Goal: Find contact information: Find contact information

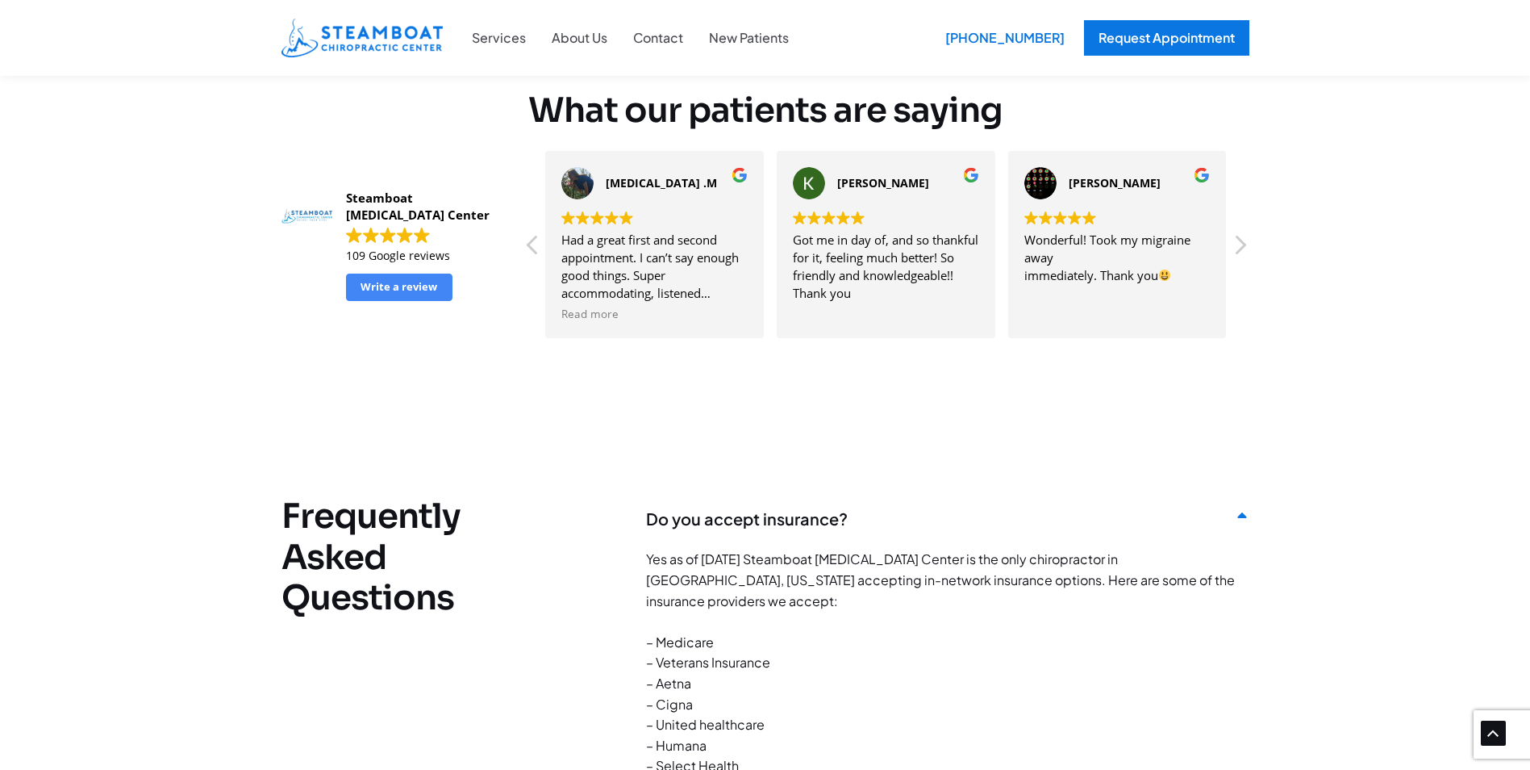
scroll to position [3469, 0]
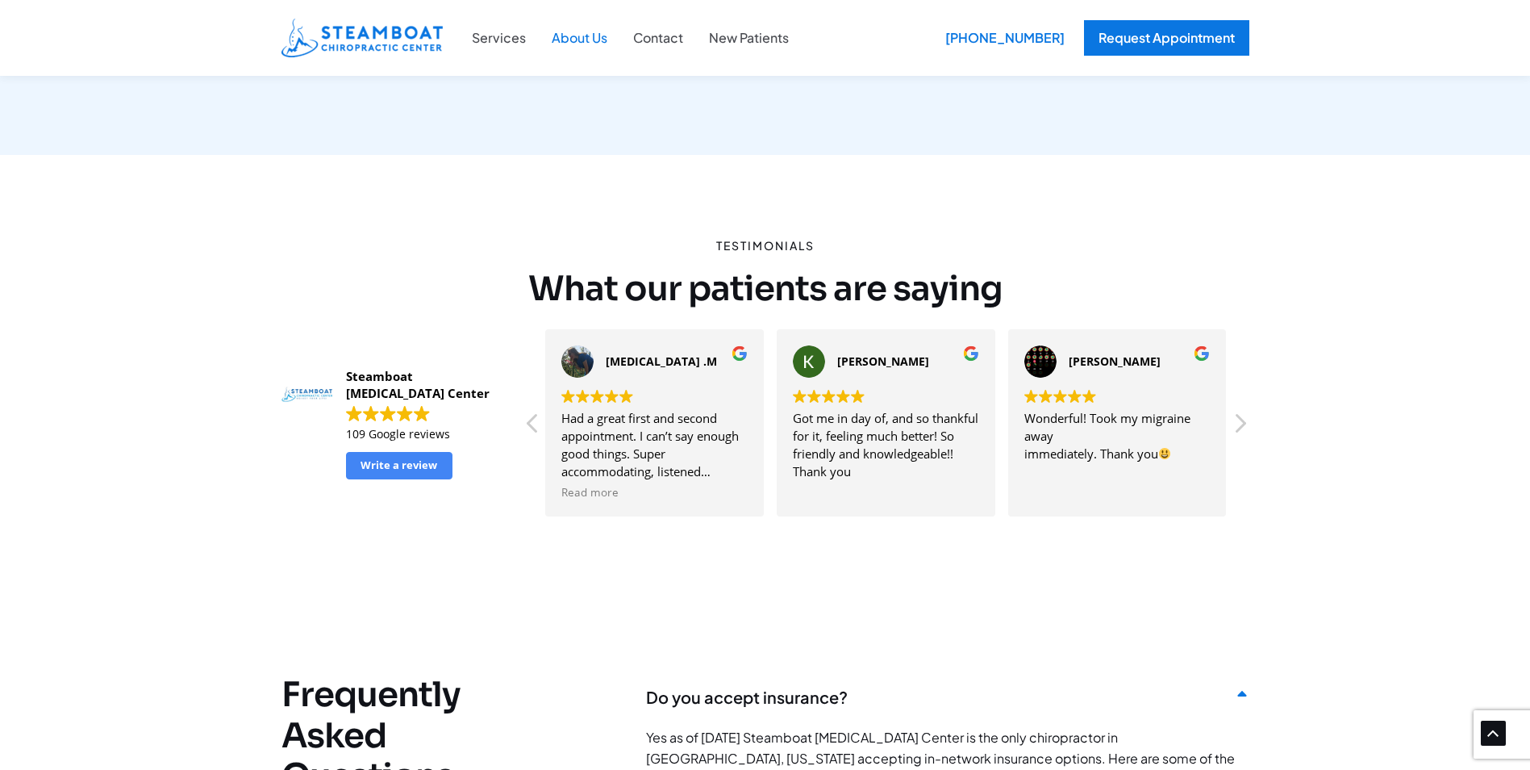
click at [598, 34] on link "About Us" at bounding box center [579, 37] width 81 height 21
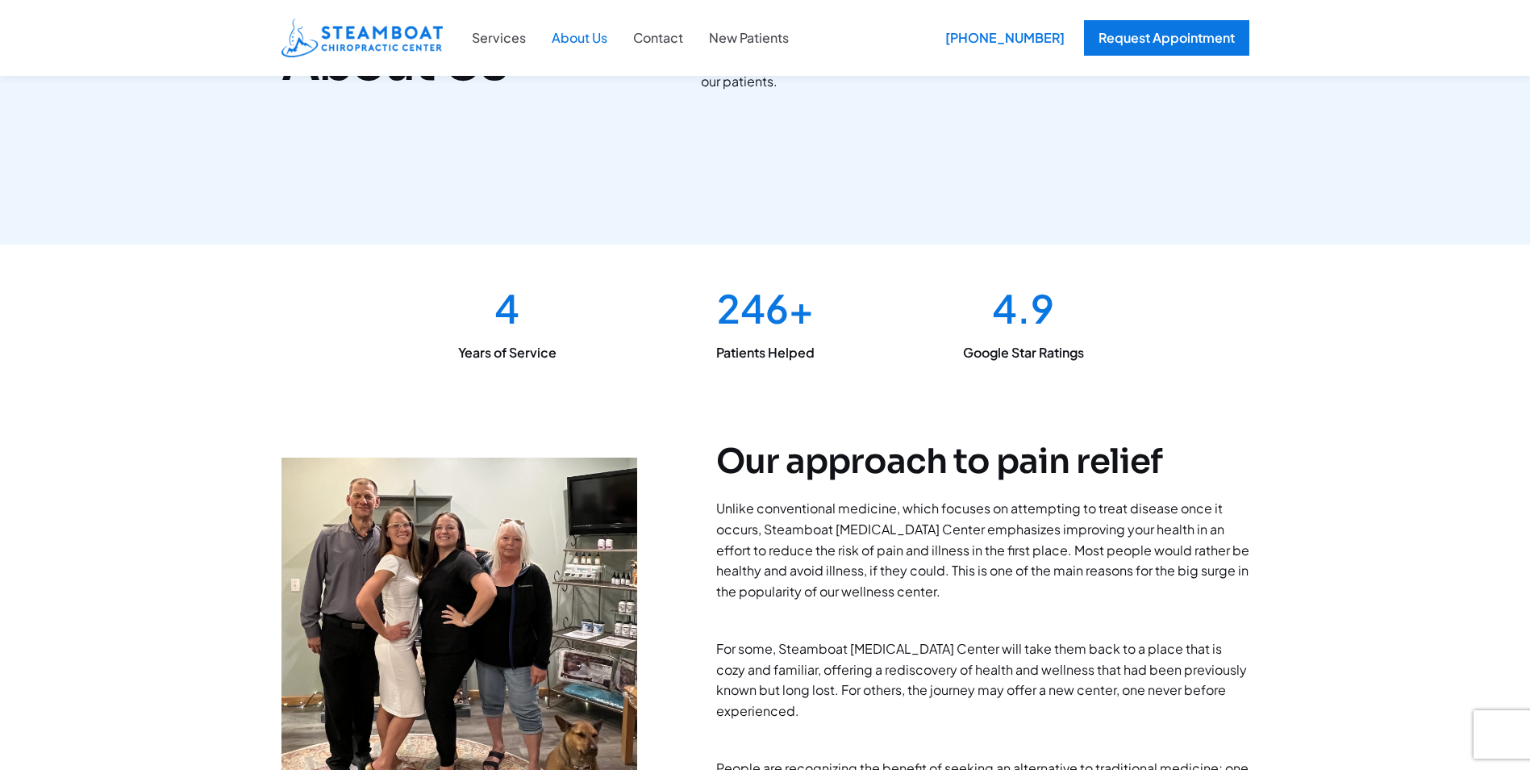
scroll to position [242, 0]
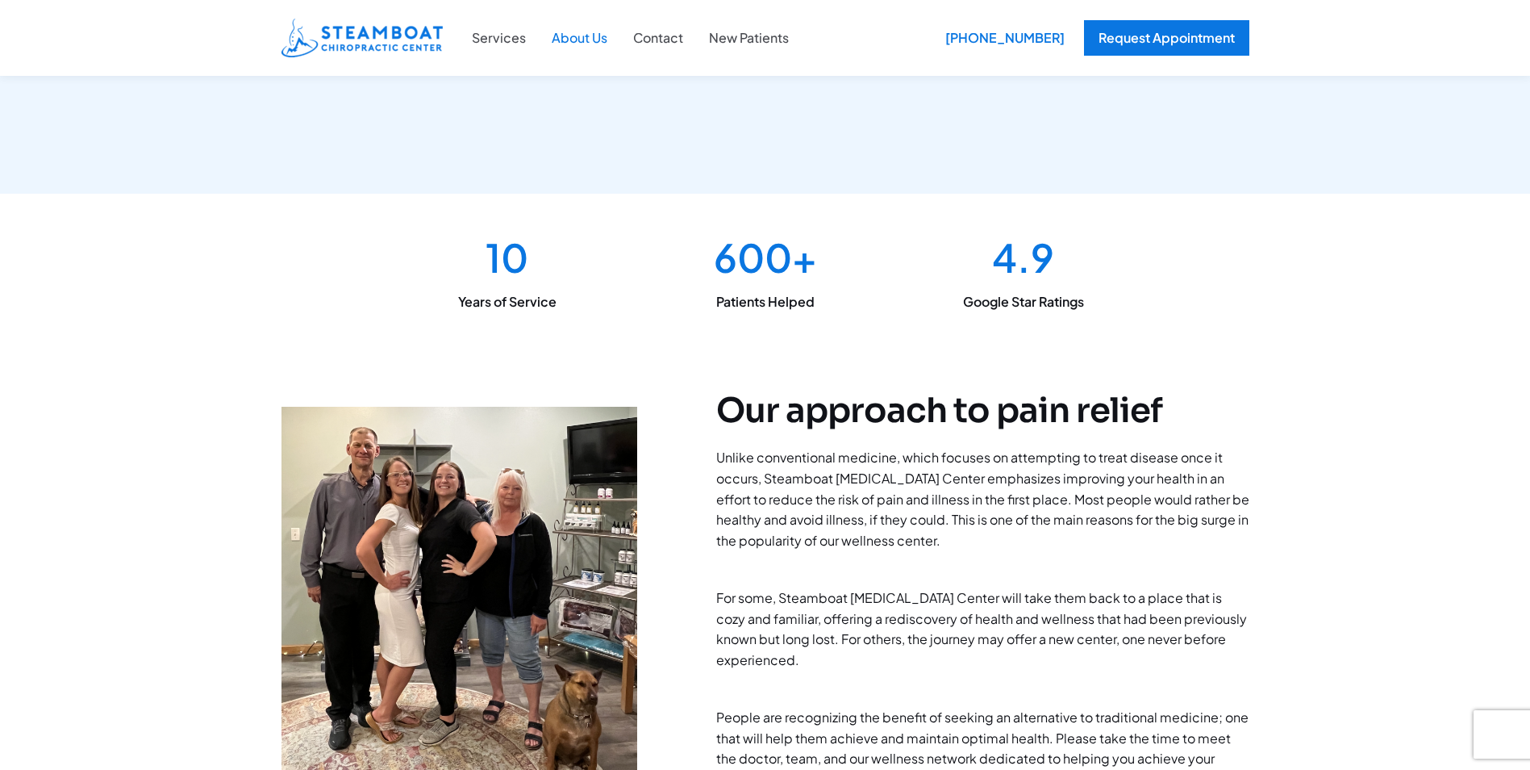
drag, startPoint x: 465, startPoint y: 567, endPoint x: 669, endPoint y: 635, distance: 215.1
click at [669, 635] on div "Our approach to pain relief Unlike conventional medicine, which focuses on atte…" at bounding box center [766, 650] width 968 height 486
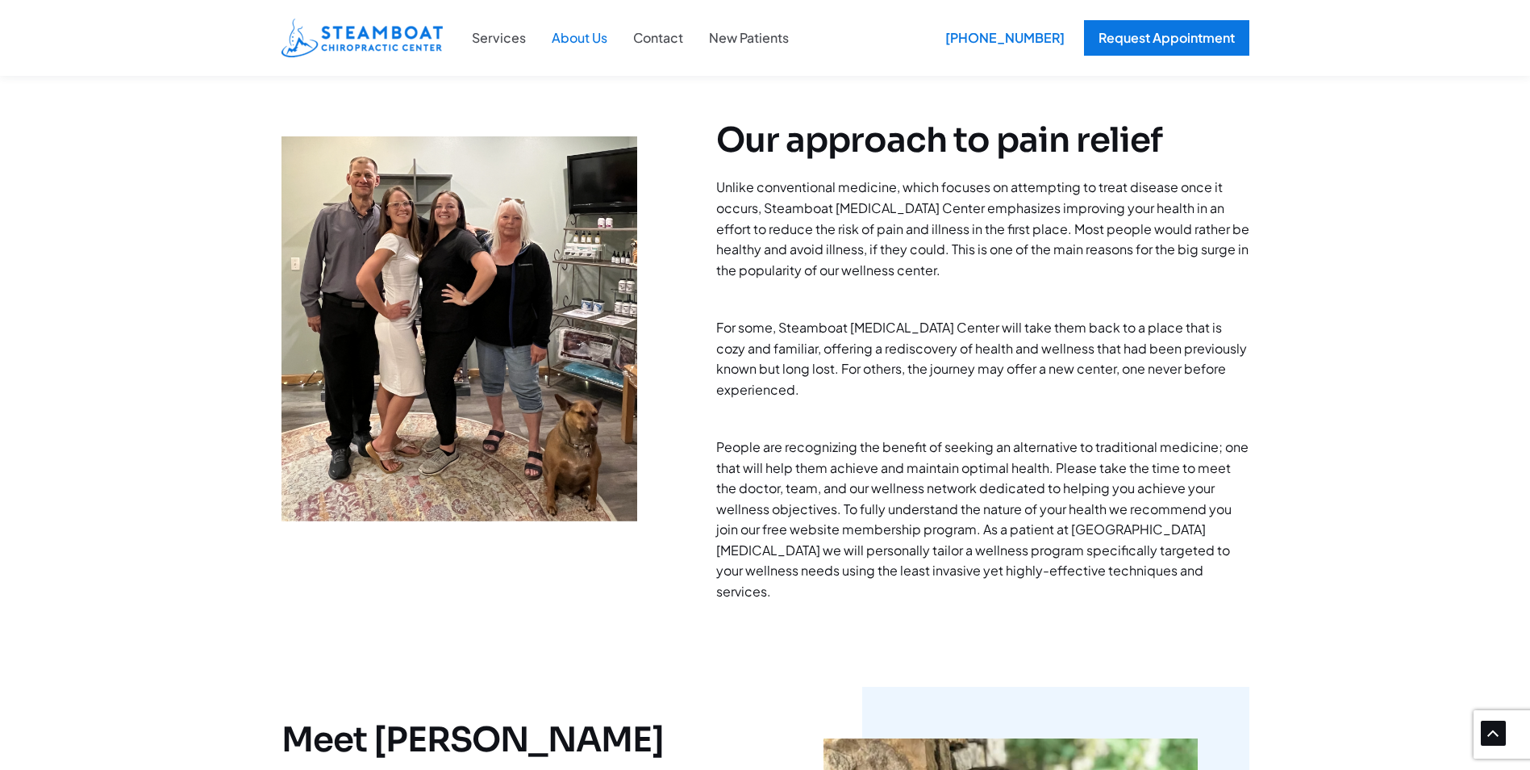
scroll to position [484, 0]
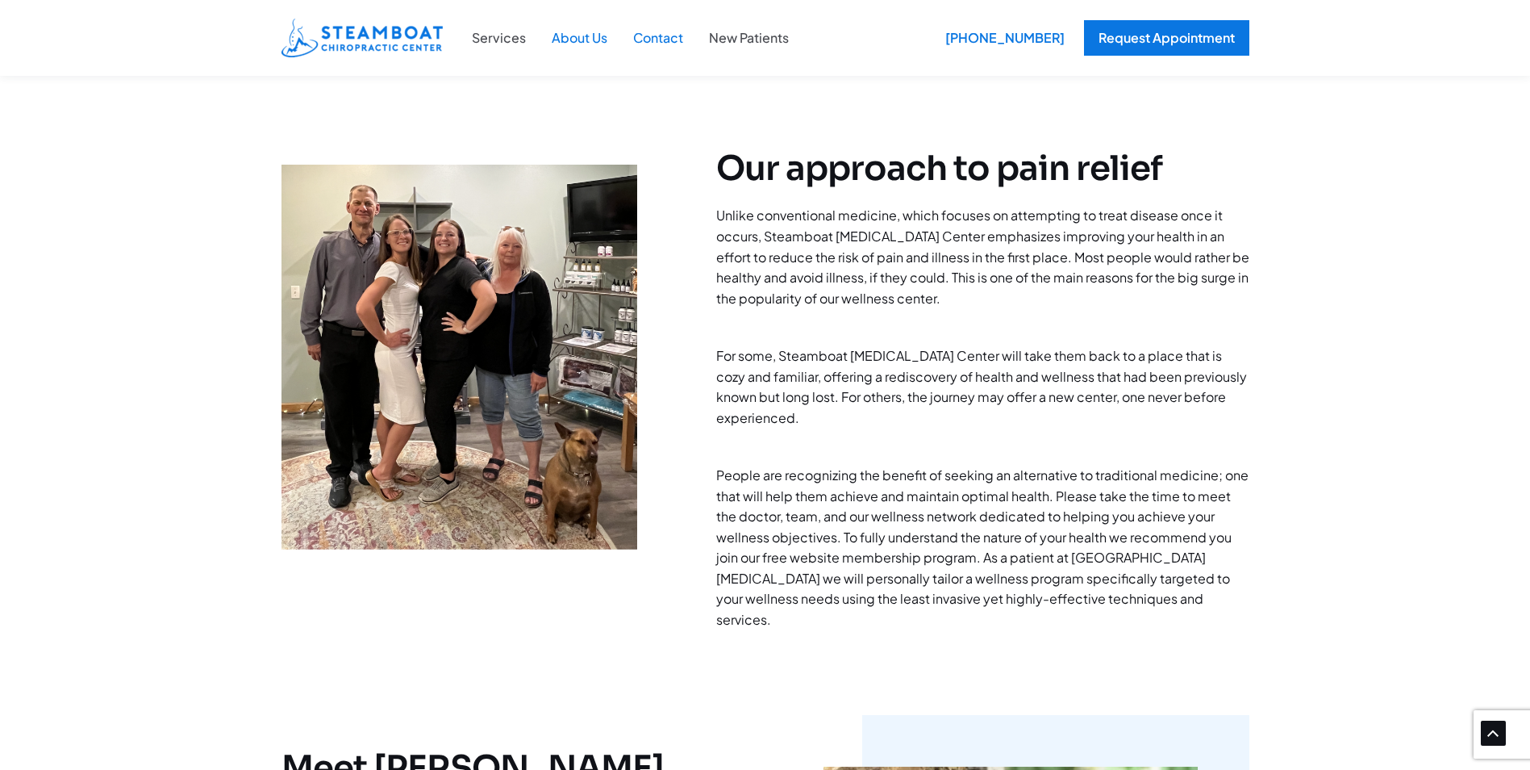
click at [677, 44] on link "Contact" at bounding box center [658, 37] width 76 height 21
